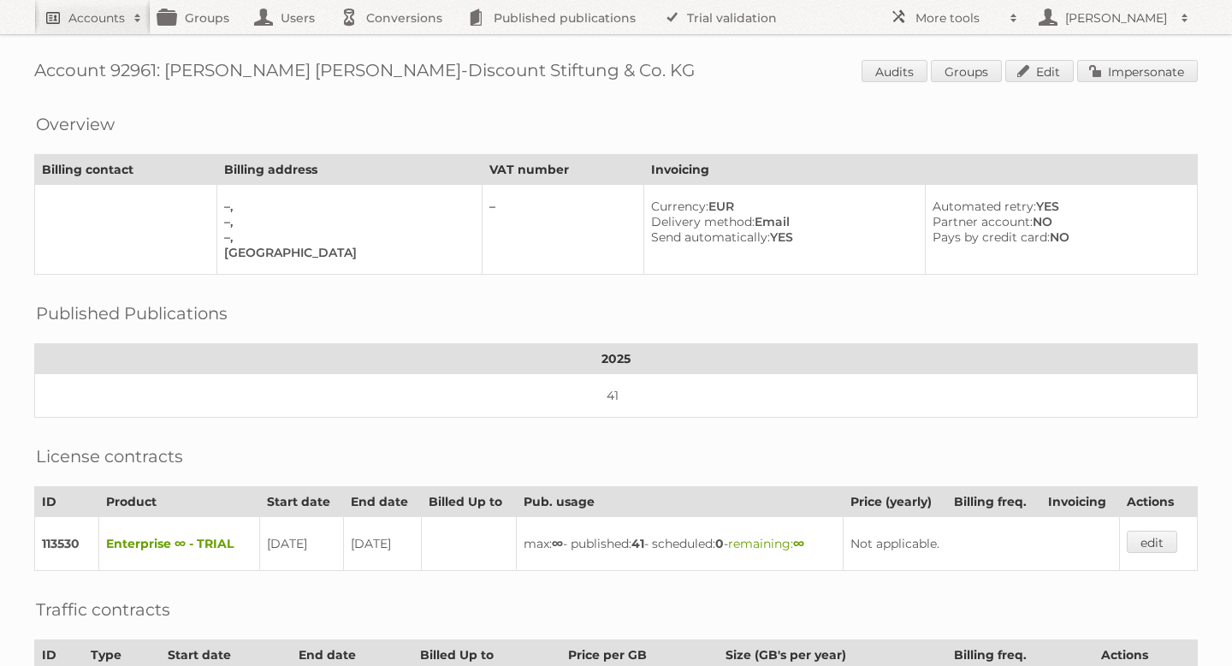
click at [104, 18] on h2 "Accounts" at bounding box center [96, 17] width 56 height 17
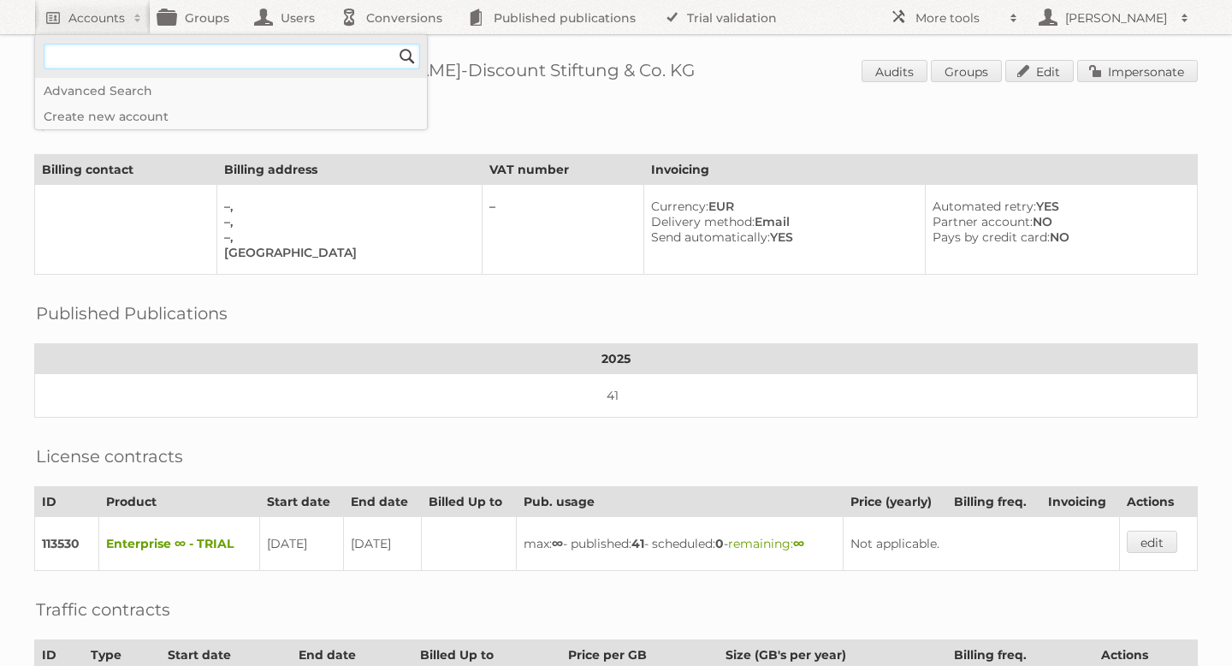
type input"] "Hornbach"
click at [407, 56] on input "Search" at bounding box center [408, 57] width 26 height 26
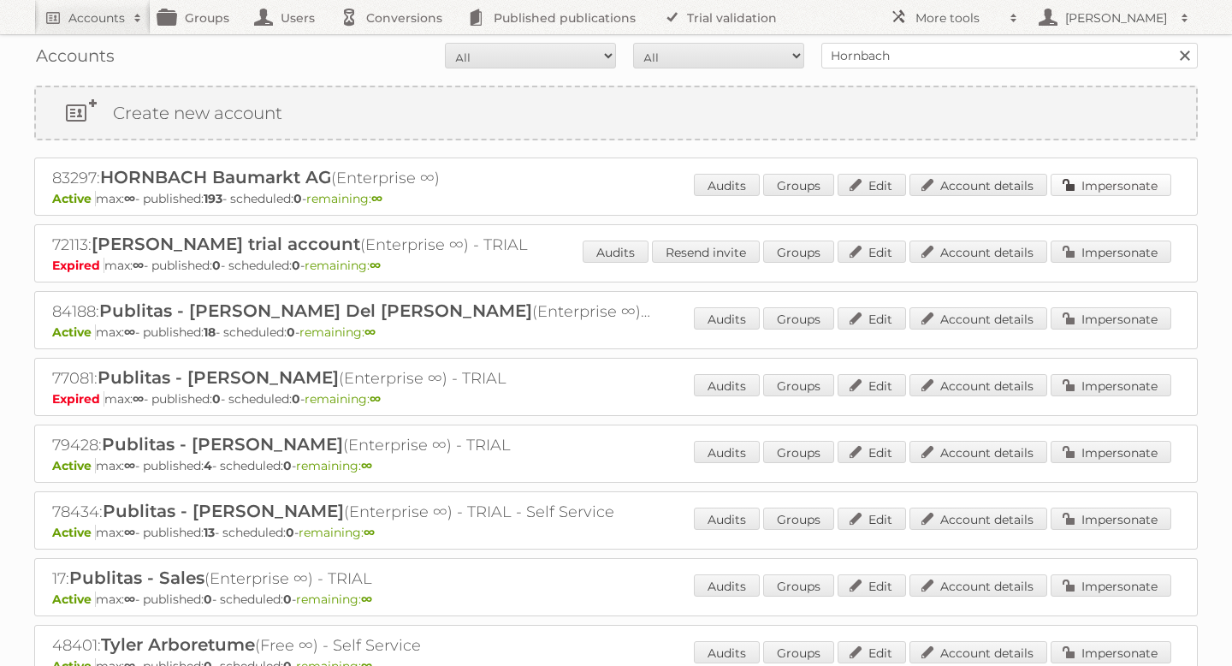
click at [1124, 185] on link "Impersonate" at bounding box center [1111, 185] width 121 height 22
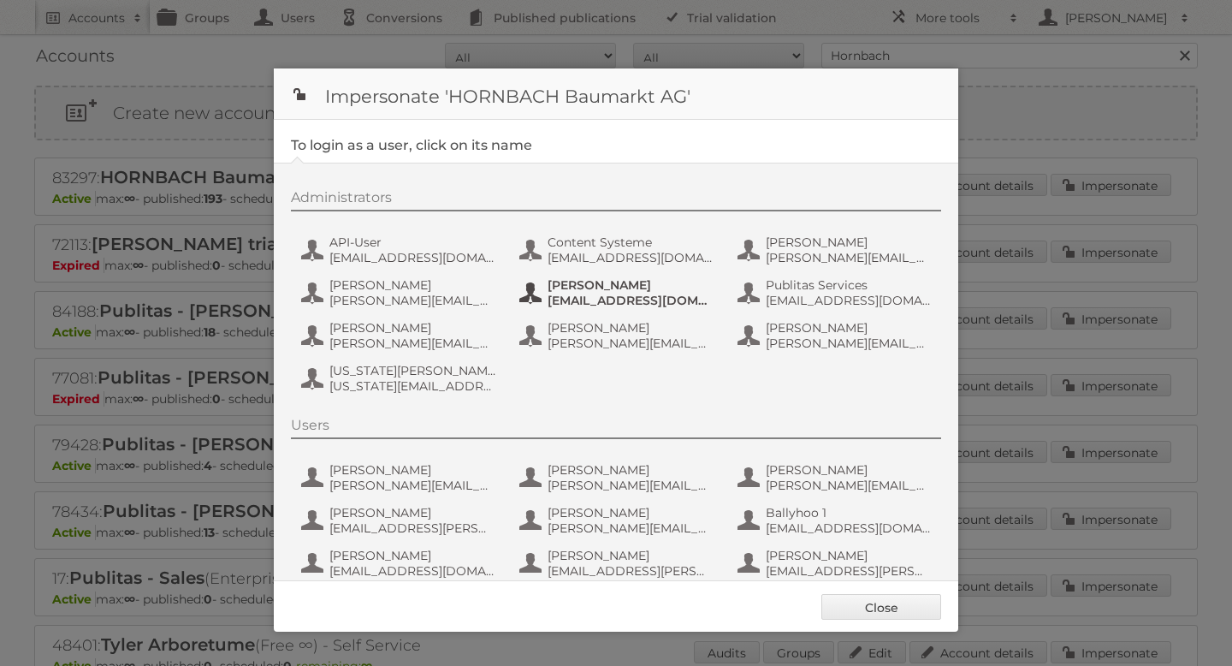
click at [576, 305] on span "[EMAIL_ADDRESS][DOMAIN_NAME]" at bounding box center [631, 300] width 166 height 15
